Goal: Information Seeking & Learning: Learn about a topic

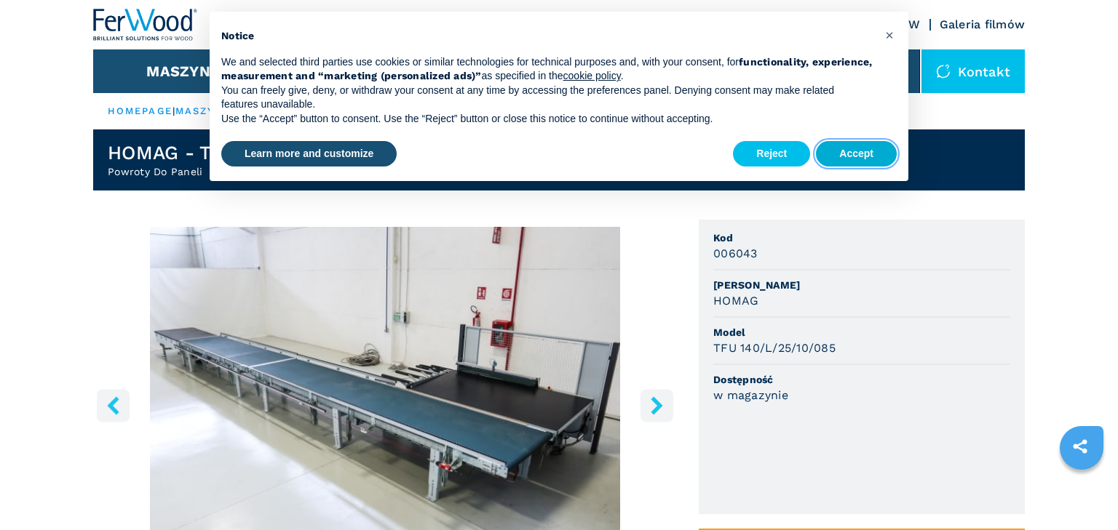
click at [865, 156] on button "Accept" at bounding box center [856, 154] width 81 height 26
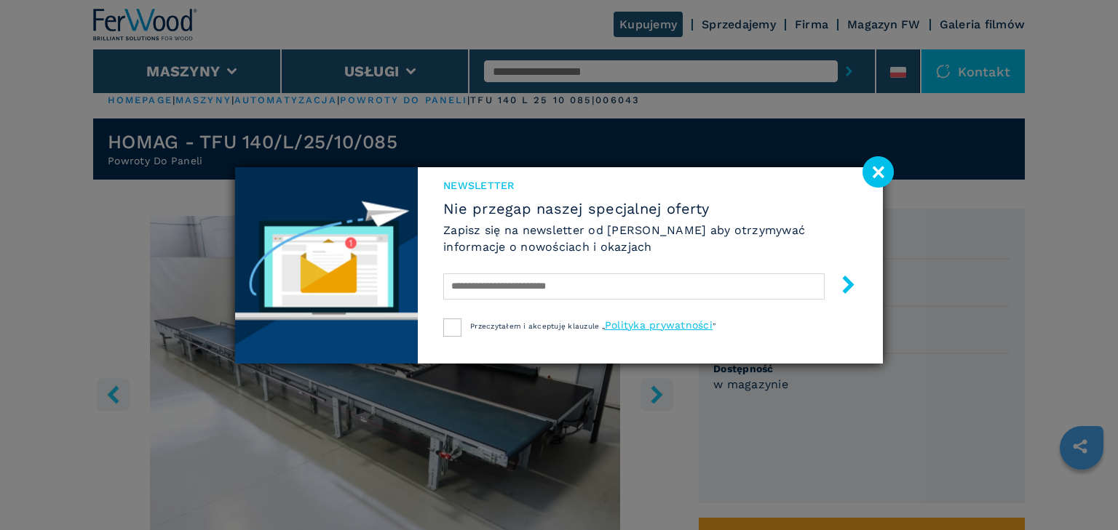
scroll to position [12, 0]
click at [882, 173] on image at bounding box center [877, 171] width 31 height 31
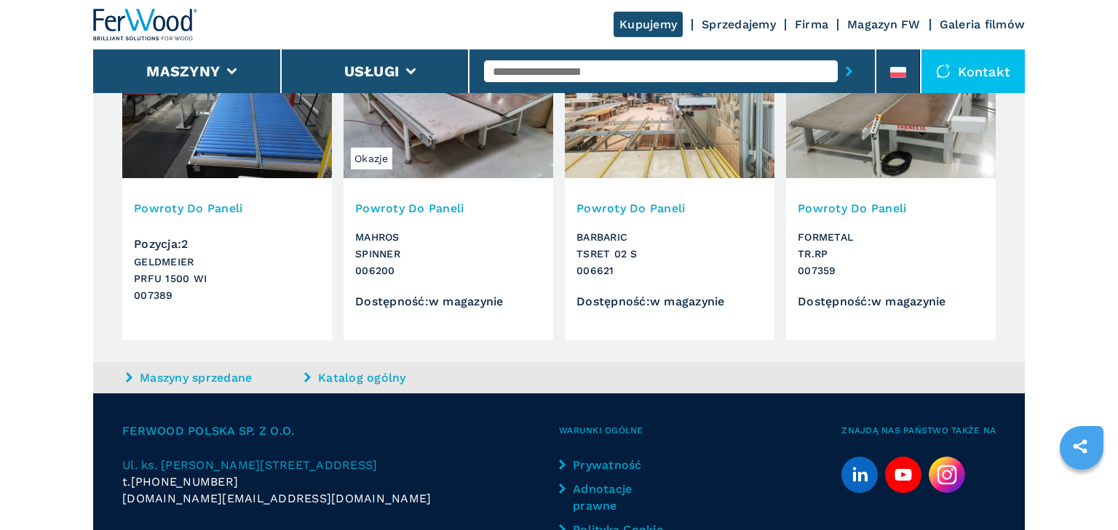
scroll to position [1571, 0]
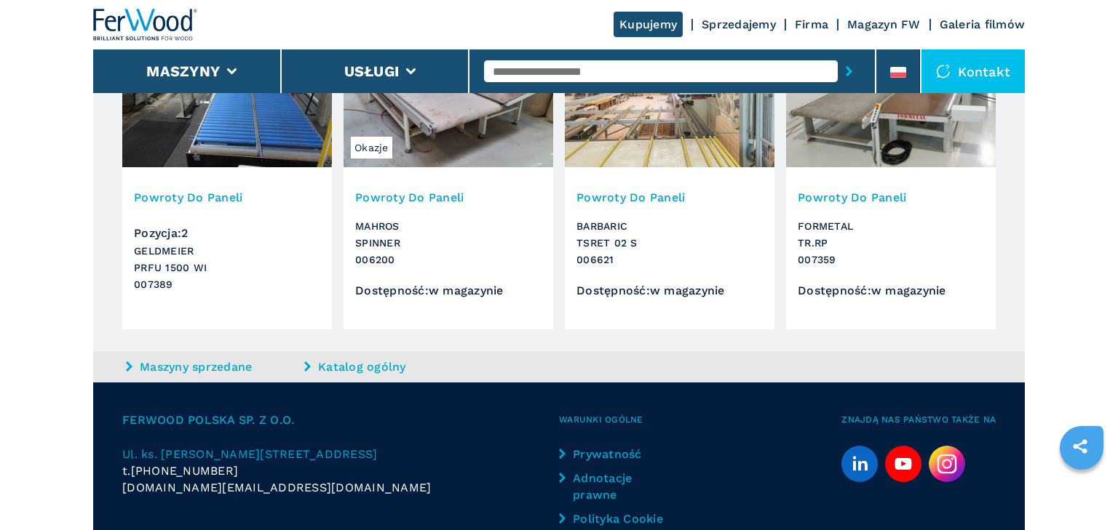
click at [664, 167] on img at bounding box center [670, 95] width 210 height 146
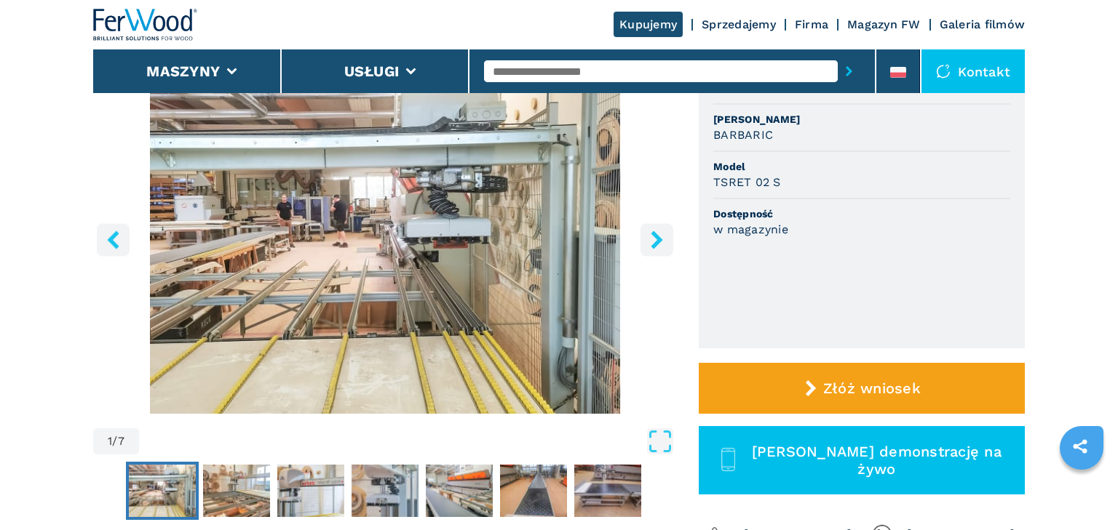
scroll to position [83, 0]
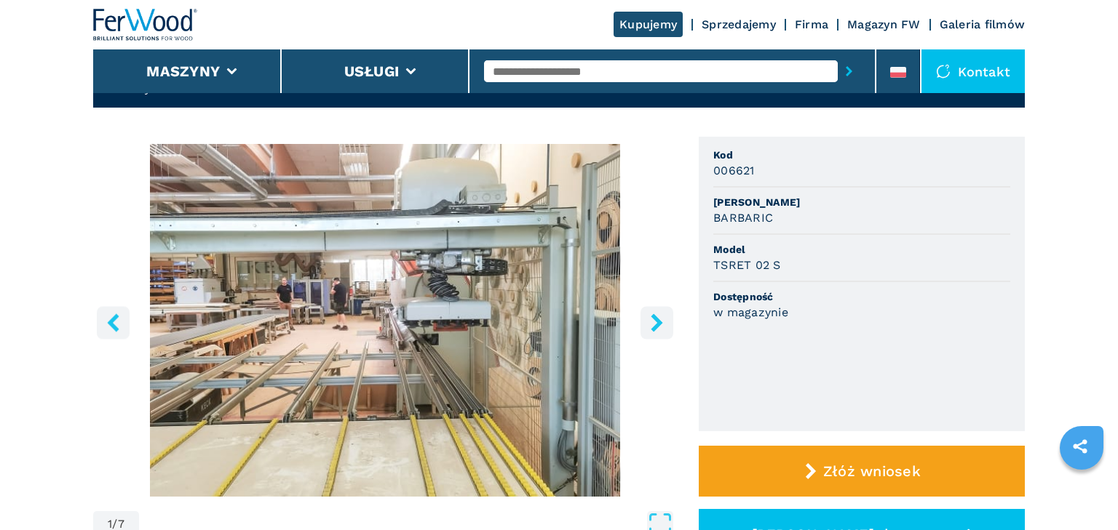
click at [662, 332] on icon "right-button" at bounding box center [657, 323] width 18 height 18
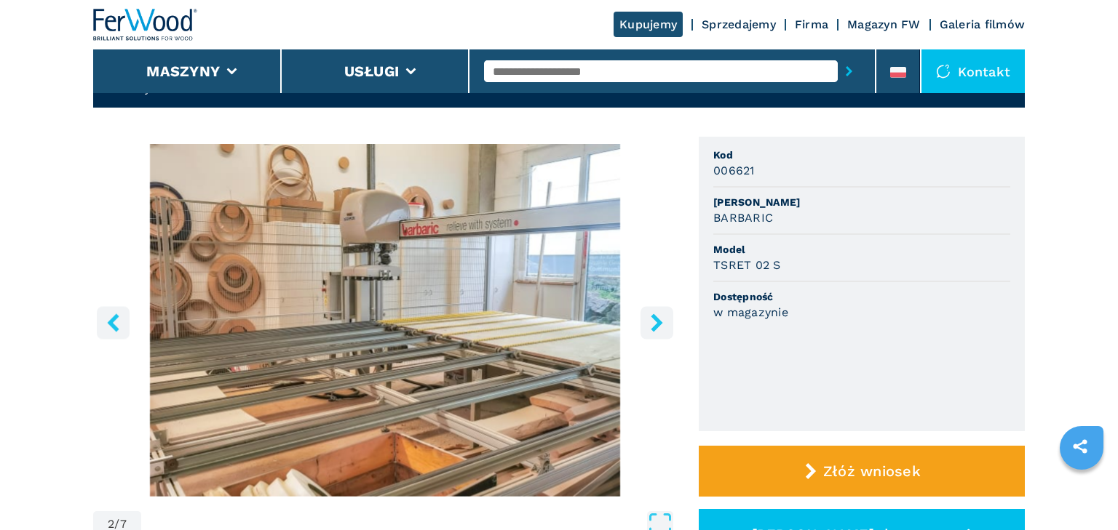
click at [661, 332] on icon "right-button" at bounding box center [657, 323] width 12 height 18
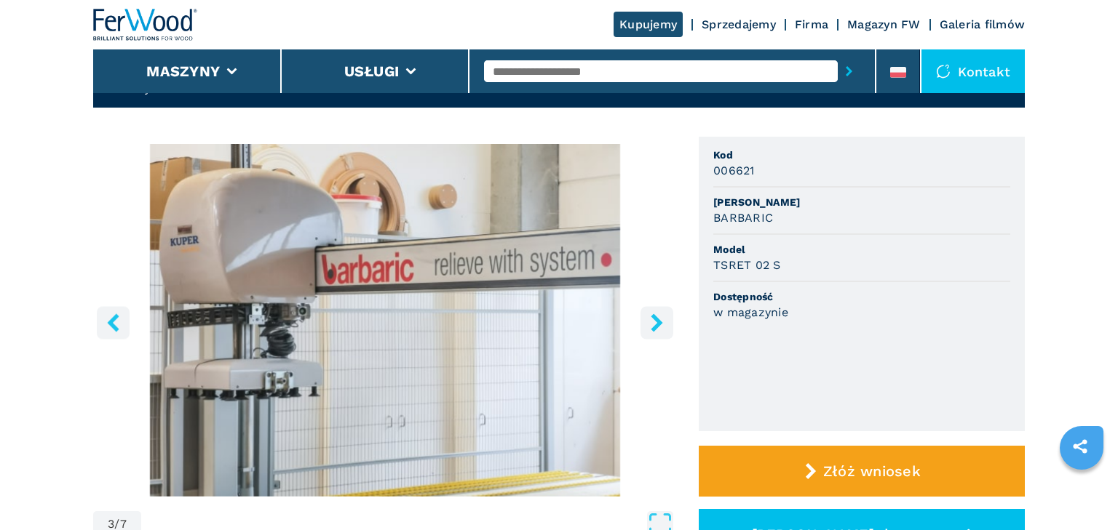
click at [659, 332] on icon "right-button" at bounding box center [657, 323] width 12 height 18
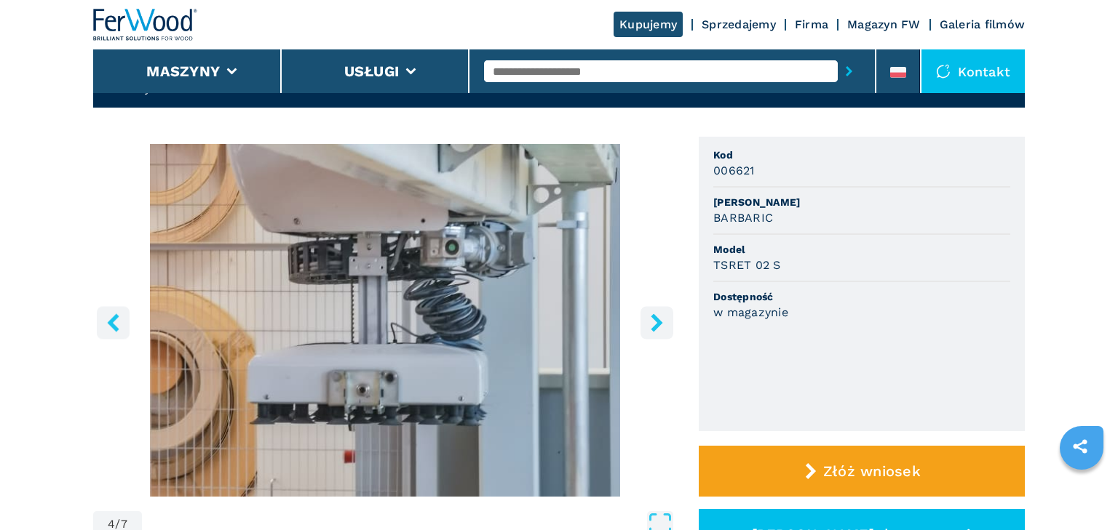
click at [659, 332] on icon "right-button" at bounding box center [657, 323] width 12 height 18
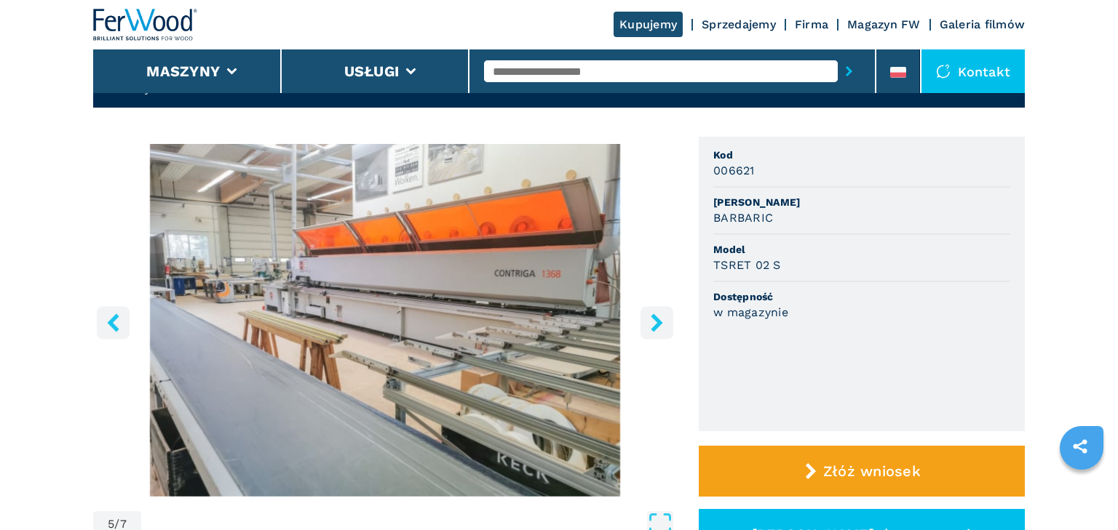
click at [659, 332] on icon "right-button" at bounding box center [657, 323] width 12 height 18
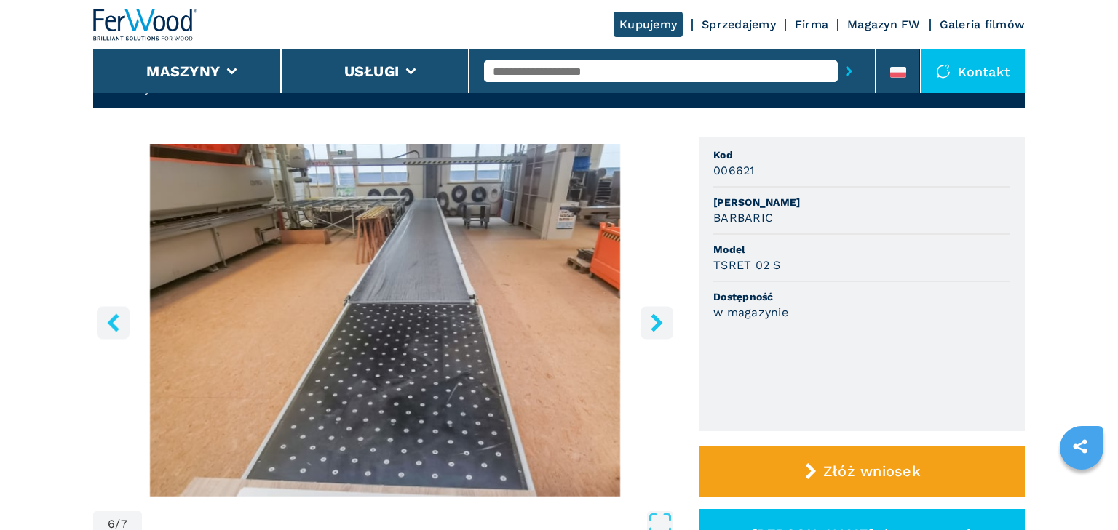
click at [659, 332] on icon "right-button" at bounding box center [657, 323] width 12 height 18
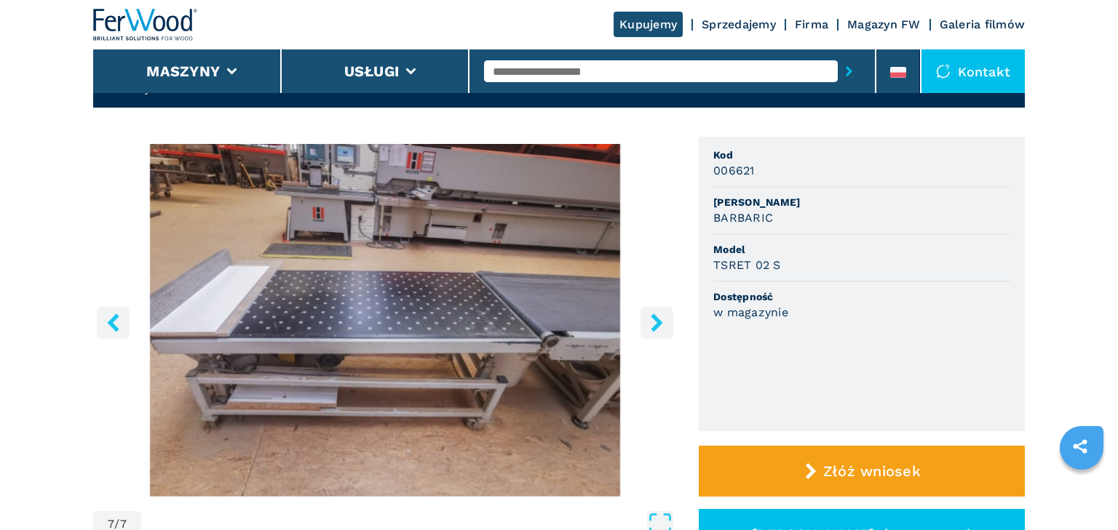
click at [659, 332] on icon "right-button" at bounding box center [657, 323] width 12 height 18
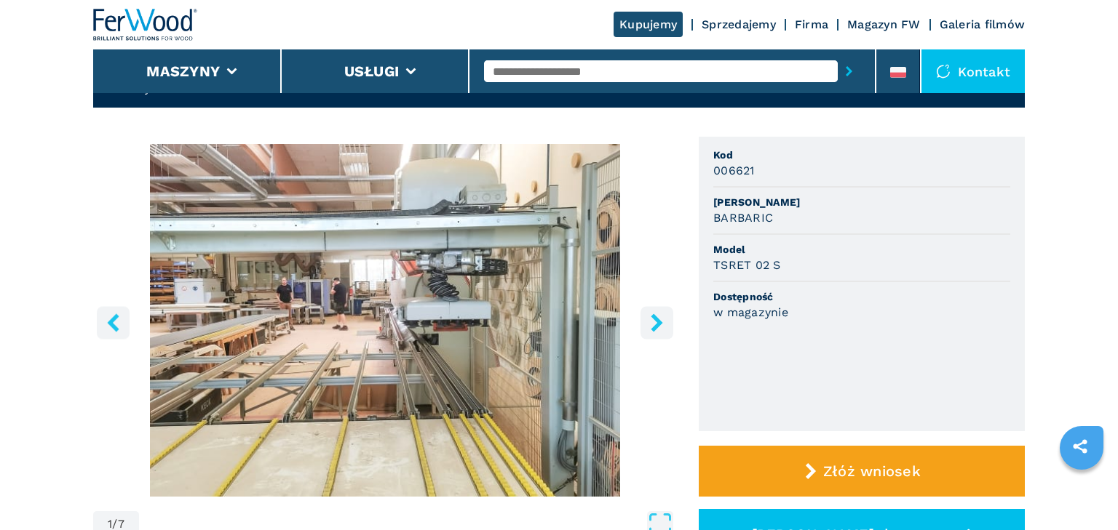
click at [659, 332] on icon "right-button" at bounding box center [657, 323] width 12 height 18
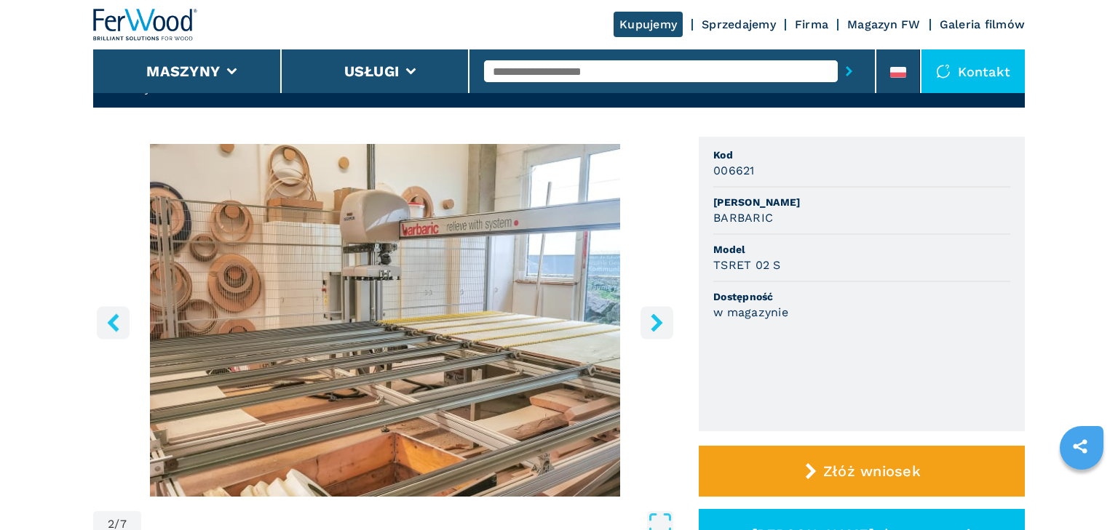
click at [659, 332] on icon "right-button" at bounding box center [657, 323] width 12 height 18
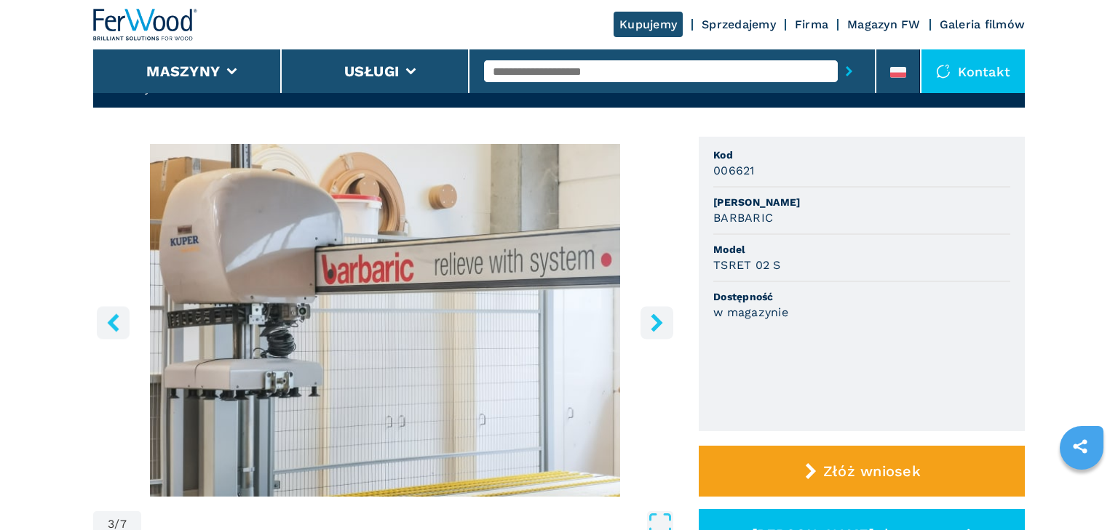
click at [659, 332] on icon "right-button" at bounding box center [657, 323] width 12 height 18
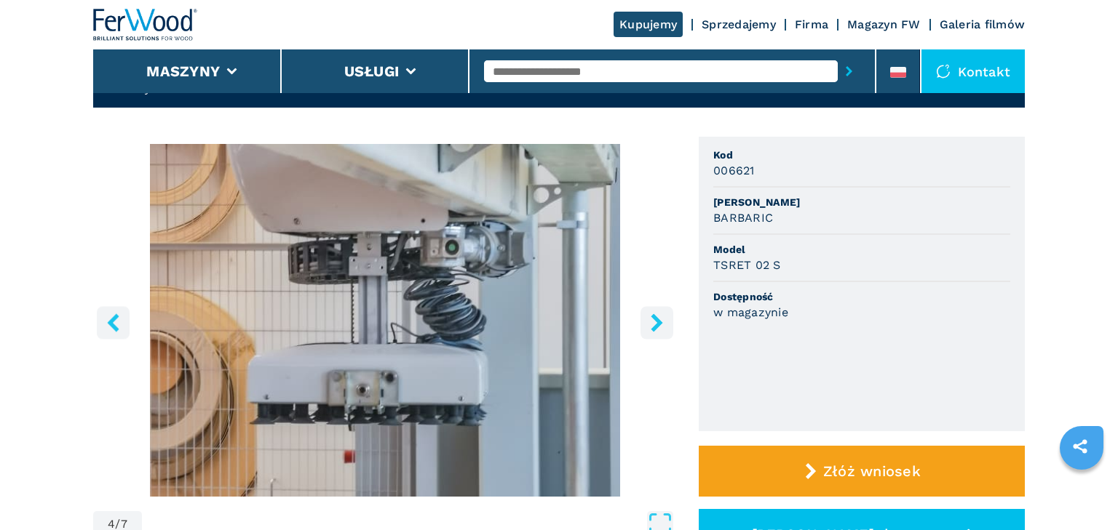
click at [659, 332] on icon "right-button" at bounding box center [657, 323] width 12 height 18
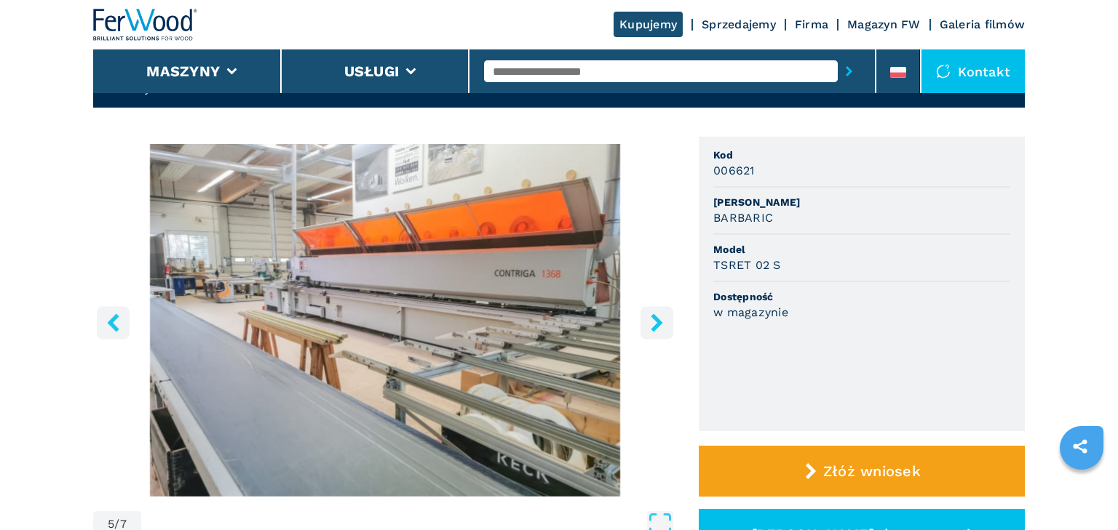
click at [659, 332] on icon "right-button" at bounding box center [657, 323] width 12 height 18
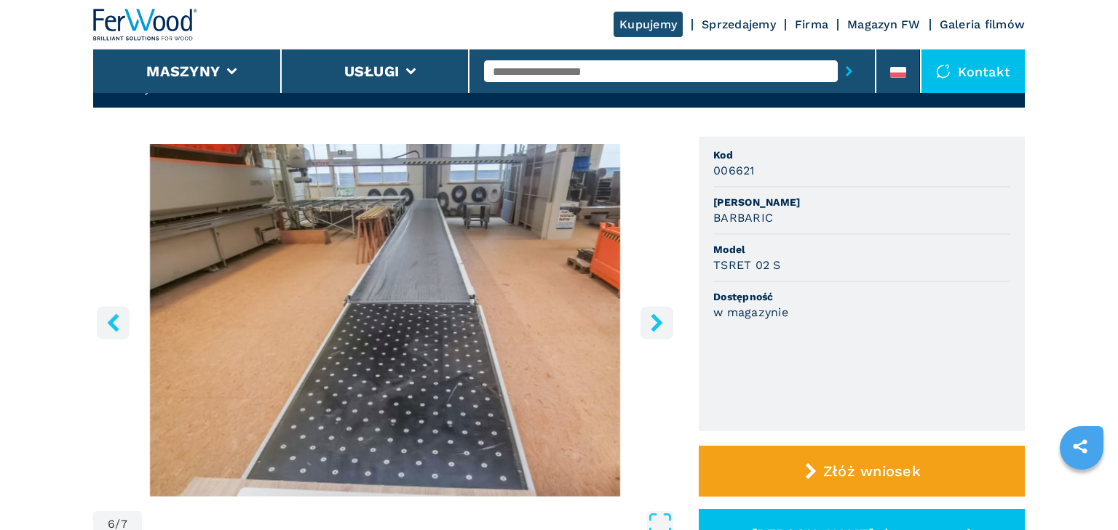
click at [659, 332] on icon "right-button" at bounding box center [657, 323] width 12 height 18
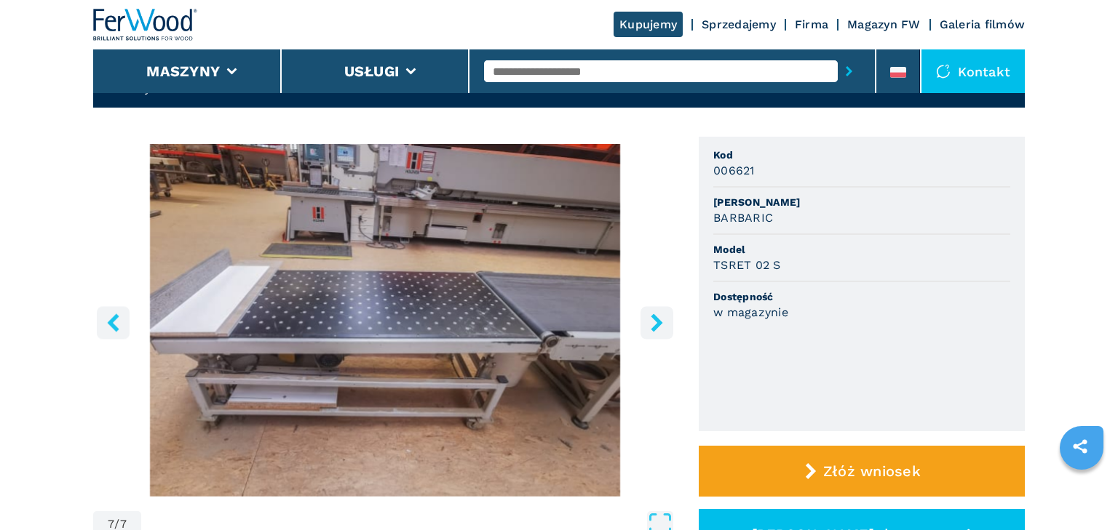
click at [659, 332] on icon "right-button" at bounding box center [657, 323] width 12 height 18
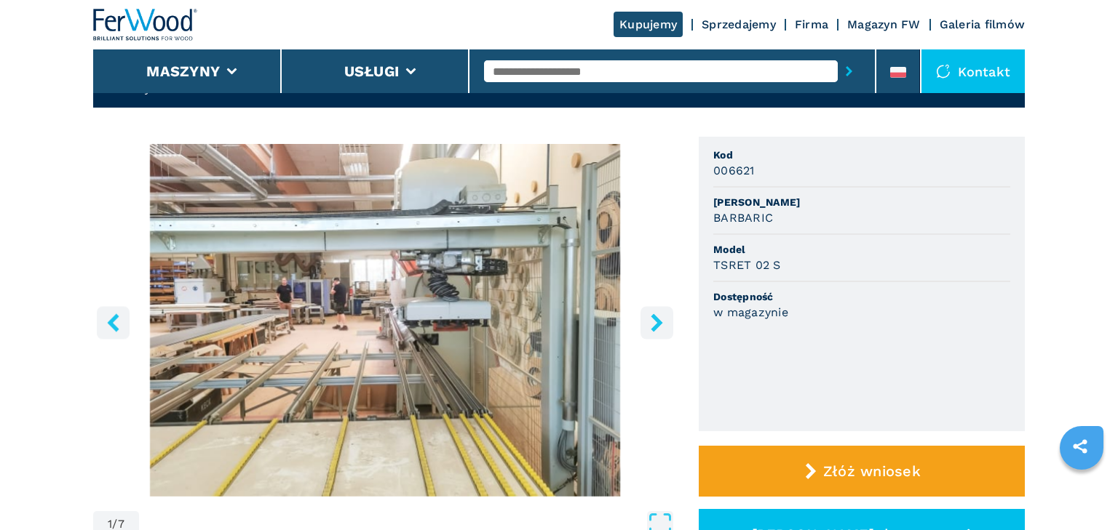
click at [659, 332] on icon "right-button" at bounding box center [657, 323] width 12 height 18
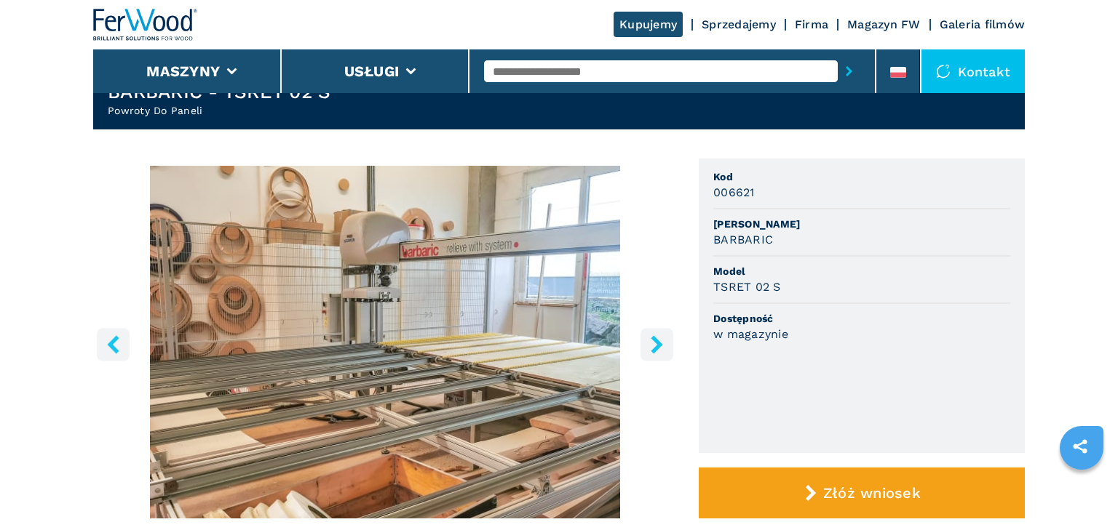
scroll to position [28, 0]
